Goal: Task Accomplishment & Management: Use online tool/utility

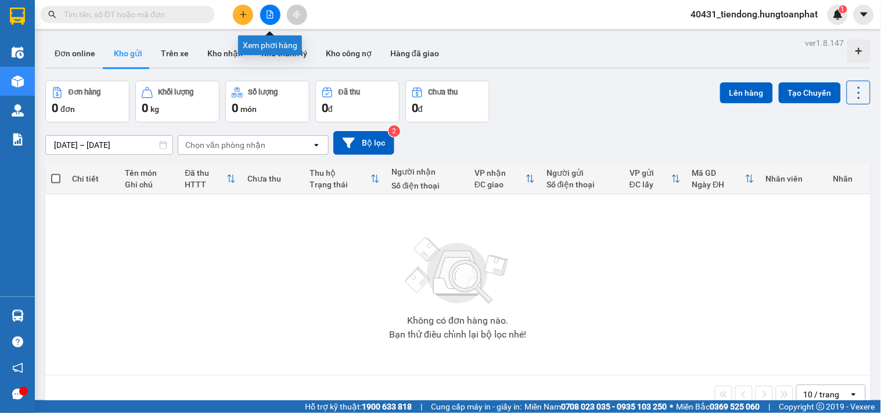
click at [265, 15] on button at bounding box center [270, 15] width 20 height 20
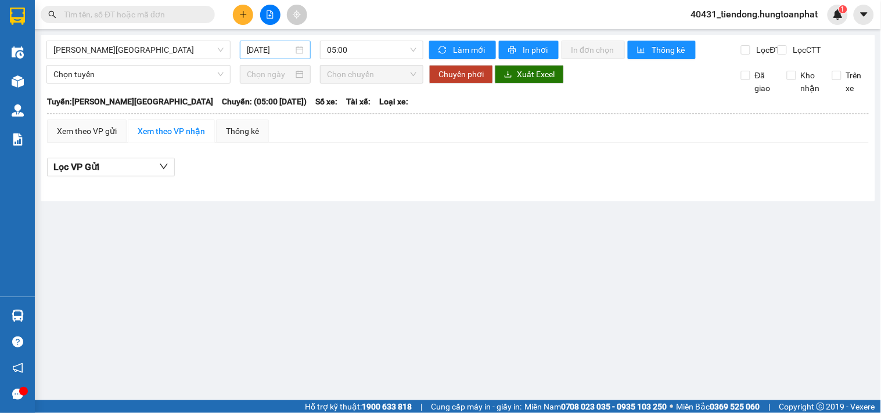
click at [252, 49] on input "15/10/2025" at bounding box center [270, 50] width 47 height 13
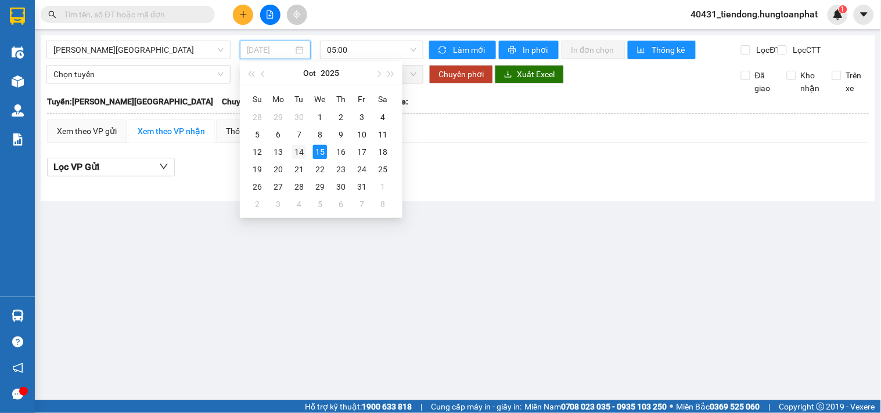
click at [303, 149] on div "14" at bounding box center [299, 152] width 14 height 14
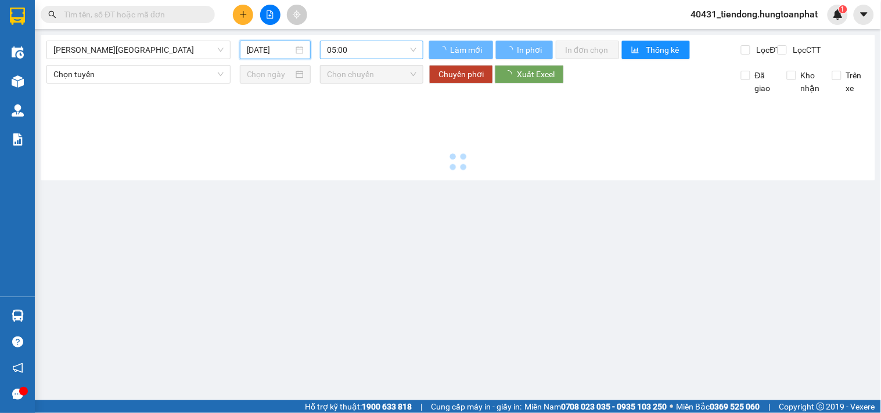
type input "14/10/2025"
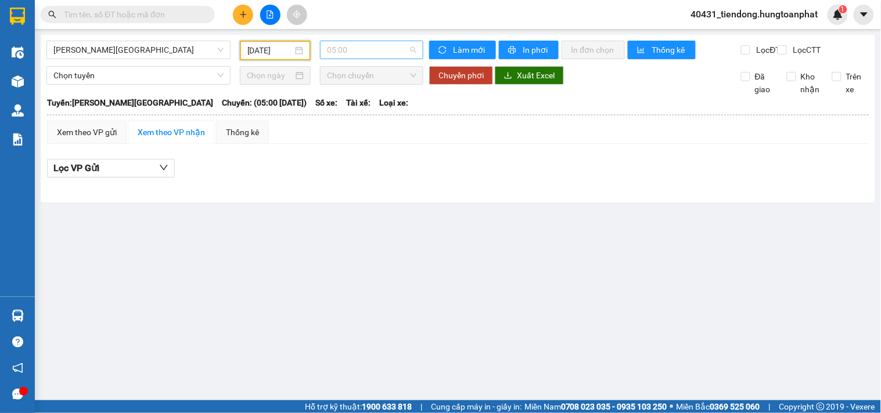
click at [360, 51] on span "05:00" at bounding box center [371, 49] width 89 height 17
click at [352, 111] on div "09:00 - 38F-007.02" at bounding box center [373, 110] width 91 height 13
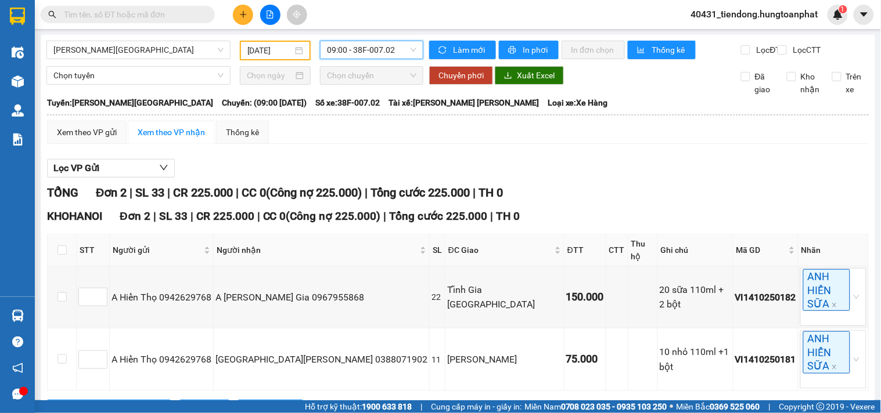
scroll to position [47, 0]
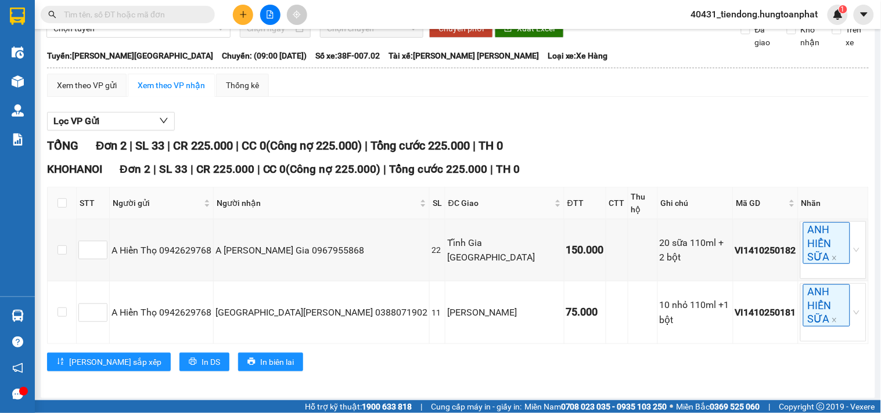
click at [776, 9] on span "40431_tiendong.hungtoanphat" at bounding box center [755, 14] width 146 height 15
click at [721, 31] on span "Đăng xuất" at bounding box center [758, 36] width 123 height 13
